Goal: Information Seeking & Learning: Learn about a topic

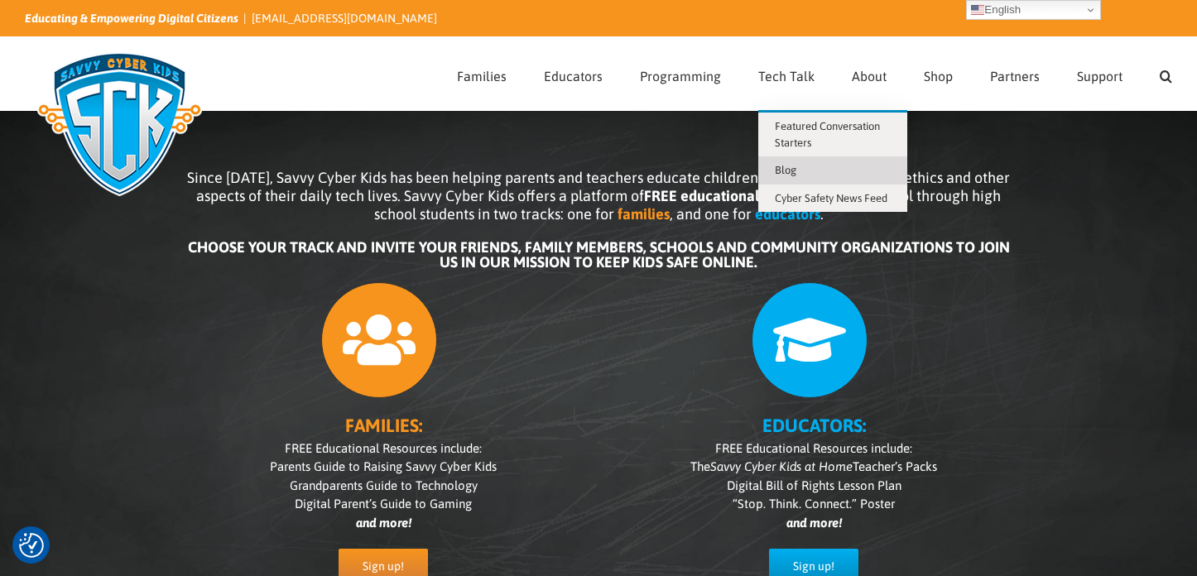
click at [788, 165] on span "Blog" at bounding box center [786, 170] width 22 height 12
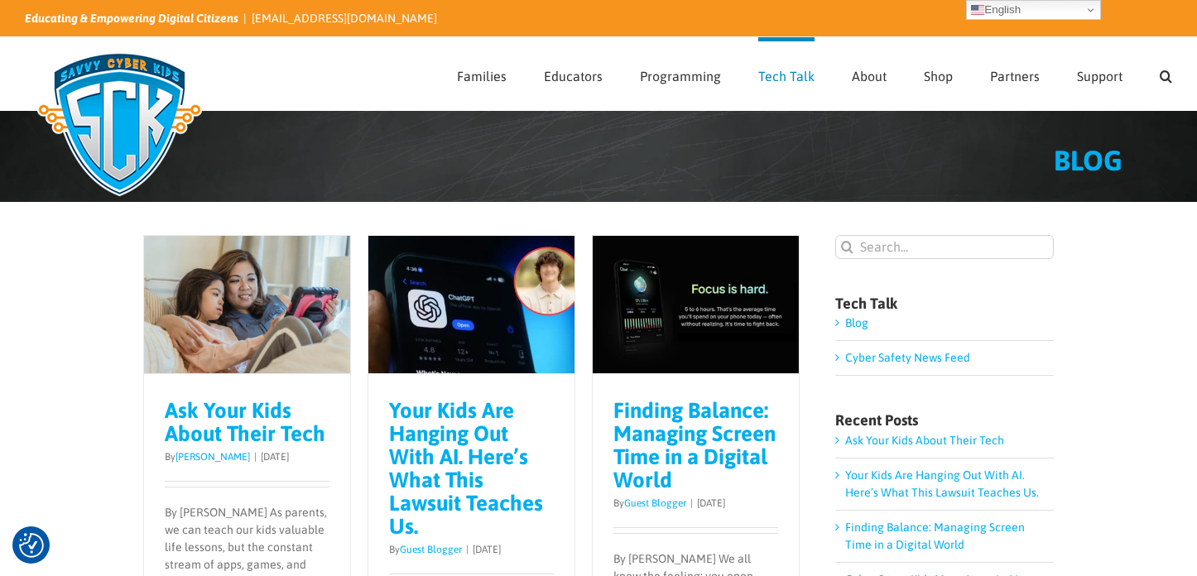
click at [446, 458] on link "Your Kids Are Hanging Out With AI. Here’s What This Lawsuit Teaches Us." at bounding box center [466, 468] width 154 height 141
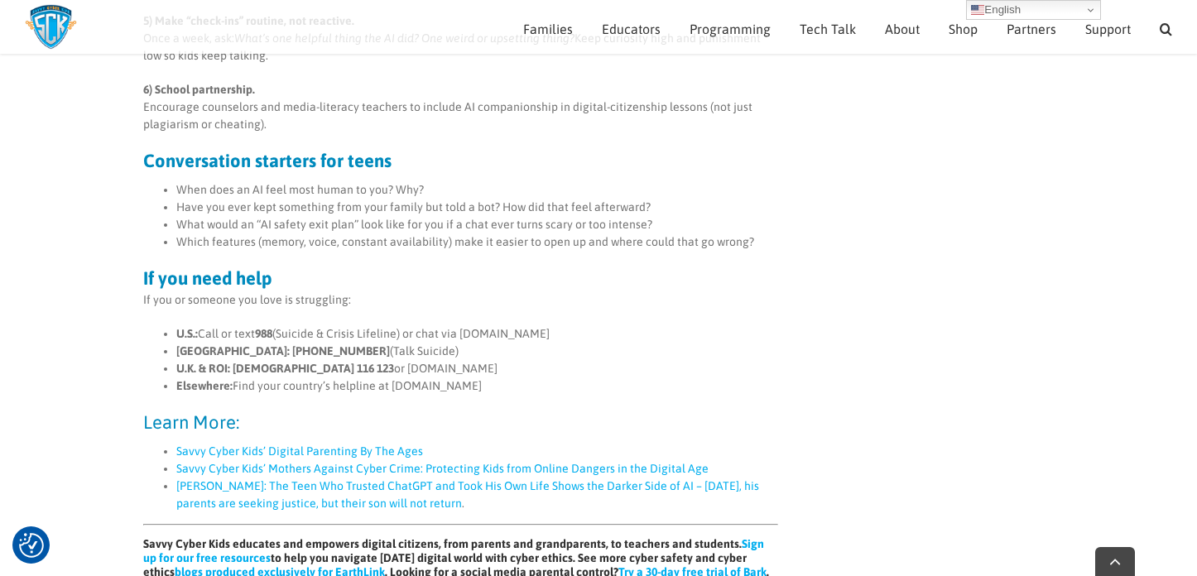
scroll to position [1676, 0]
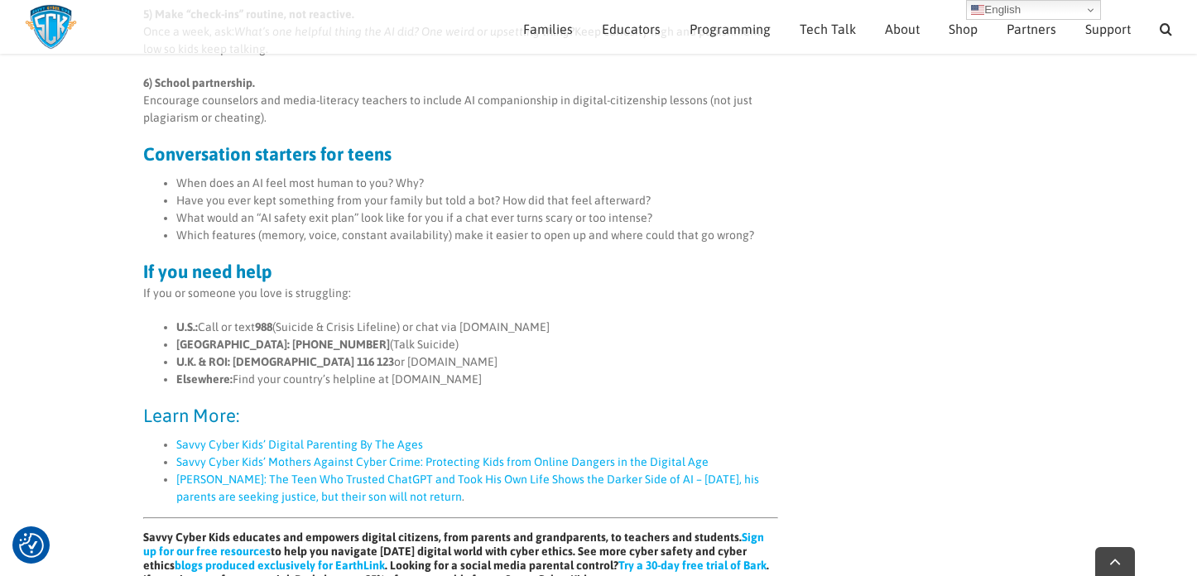
click at [242, 412] on h3 "Learn More:" at bounding box center [460, 415] width 635 height 18
drag, startPoint x: 242, startPoint y: 412, endPoint x: 136, endPoint y: 410, distance: 106.8
copy h3 "Learn More:"
